Goal: Obtain resource: Download file/media

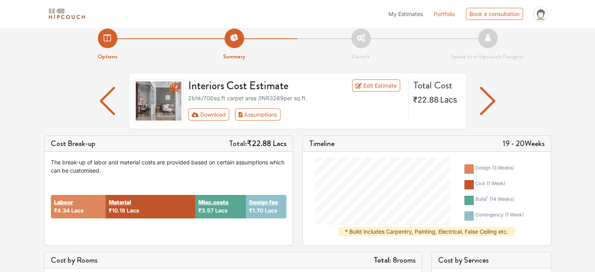
scroll to position [39, 0]
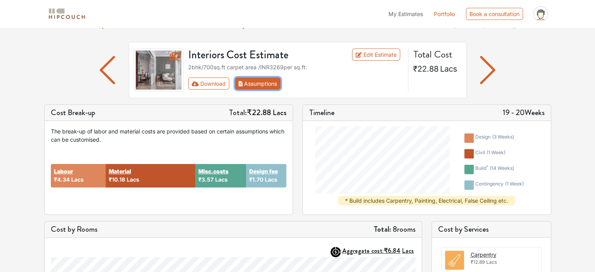
click at [271, 83] on button "Assumptions" at bounding box center [258, 84] width 46 height 12
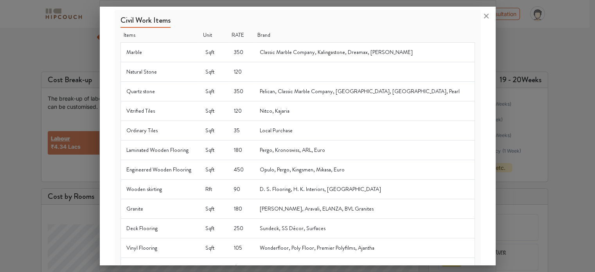
scroll to position [0, 0]
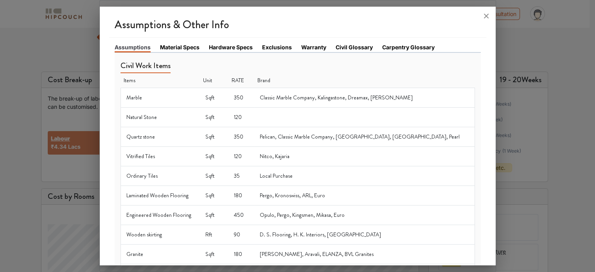
click at [175, 45] on link "Material Specs" at bounding box center [180, 47] width 40 height 8
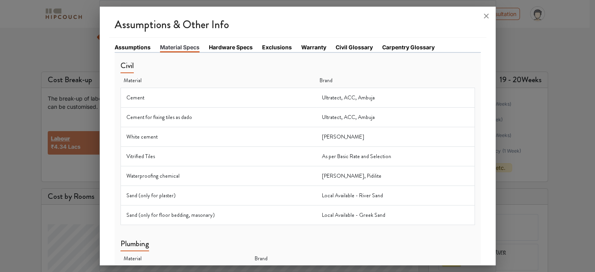
click at [222, 49] on link "Hardware Specs" at bounding box center [231, 47] width 44 height 8
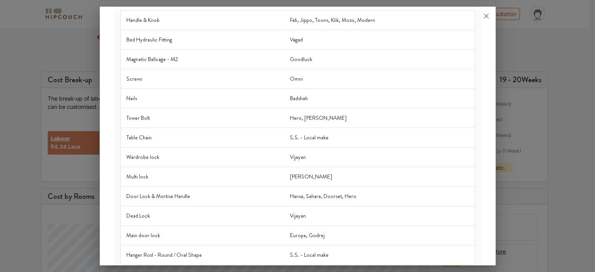
scroll to position [117, 0]
click at [553, 126] on div at bounding box center [297, 136] width 595 height 272
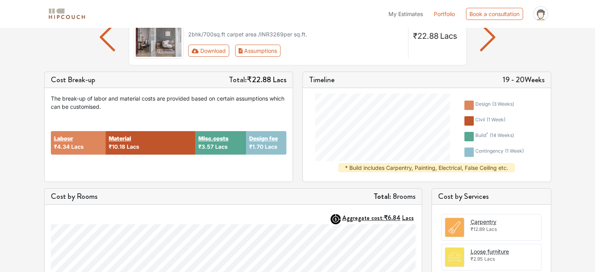
click at [2, 73] on div "Options Summary Details Speak to a Hipcouch Designer Interiors Cost Estimate Ed…" at bounding box center [297, 231] width 595 height 553
click at [215, 50] on button "Download" at bounding box center [208, 51] width 41 height 12
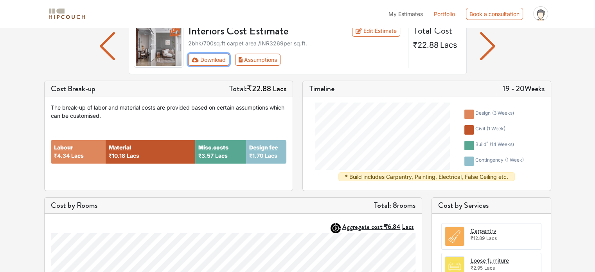
scroll to position [0, 0]
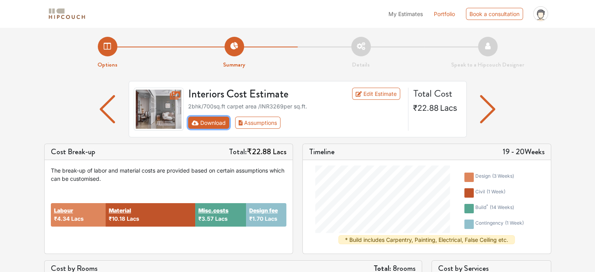
click at [212, 120] on button "Download" at bounding box center [208, 123] width 41 height 12
click at [489, 109] on img "button" at bounding box center [487, 109] width 15 height 28
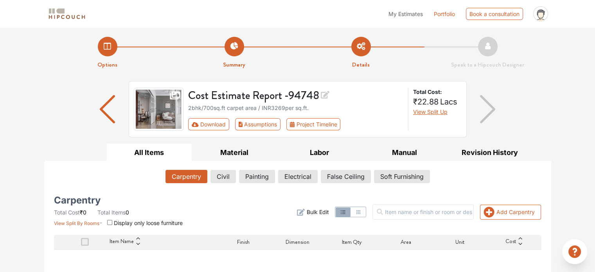
click at [100, 109] on img "button" at bounding box center [107, 109] width 15 height 28
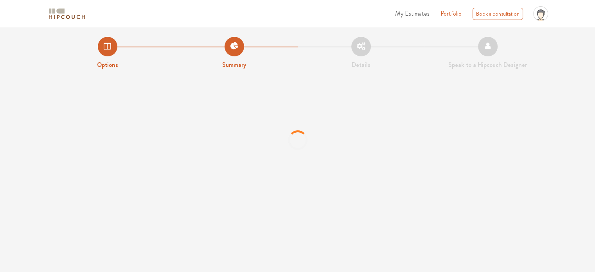
click at [360, 45] on li "Details" at bounding box center [361, 53] width 127 height 33
